Goal: Task Accomplishment & Management: Manage account settings

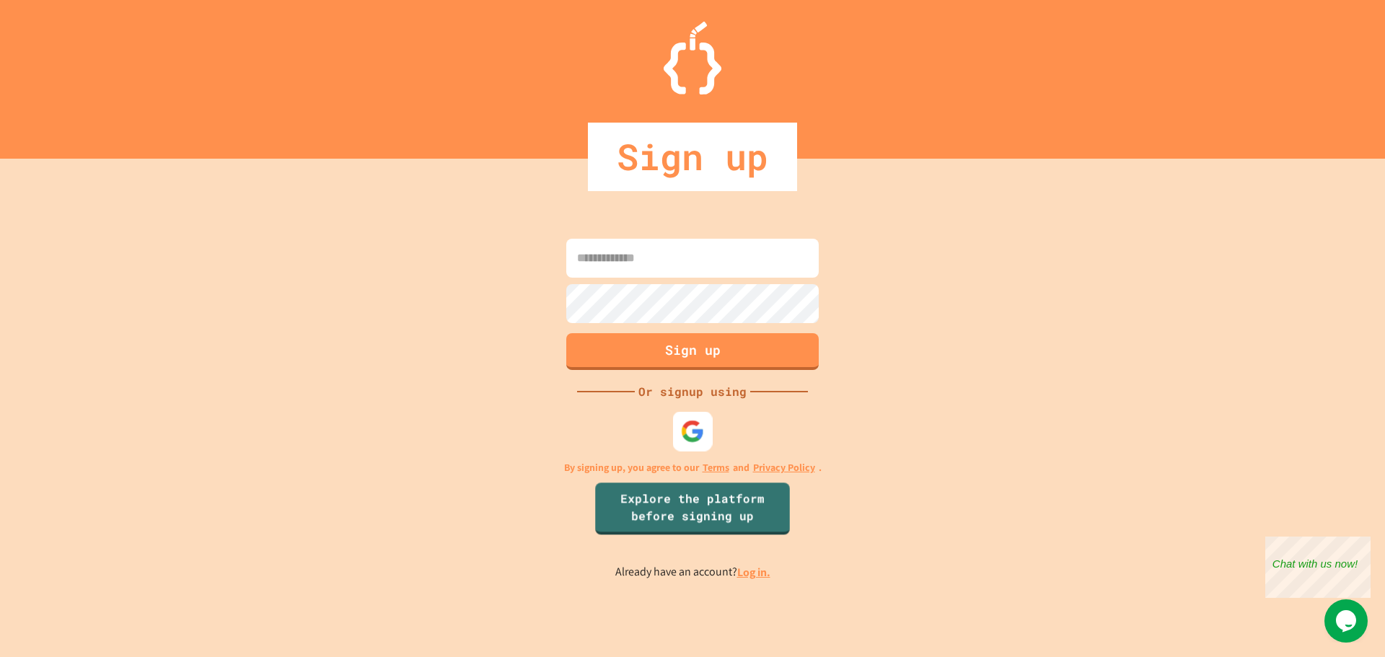
click at [706, 430] on div at bounding box center [693, 431] width 40 height 40
click at [707, 441] on div at bounding box center [693, 431] width 40 height 40
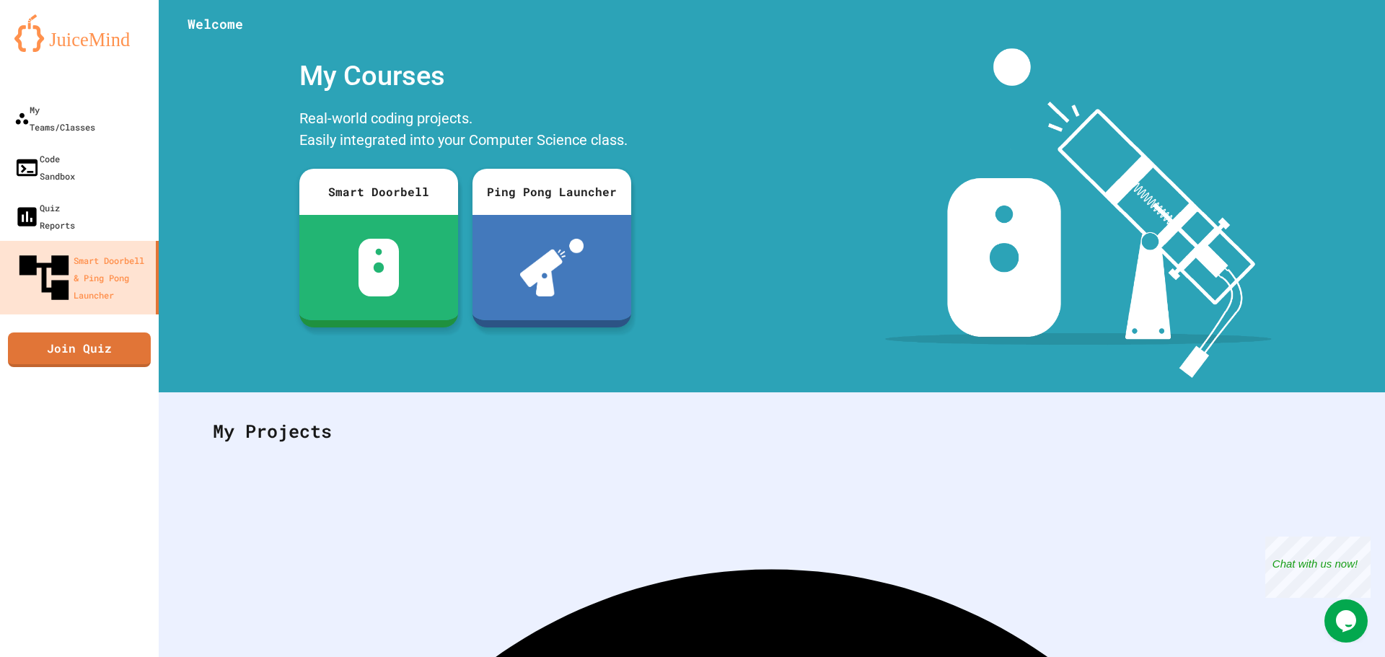
click at [1341, 35] on icon "My Account" at bounding box center [1341, 35] width 0 height 0
drag, startPoint x: 1071, startPoint y: 166, endPoint x: 1060, endPoint y: 169, distance: 11.4
click at [1065, 656] on div at bounding box center [692, 657] width 1385 height 0
